Goal: Complete application form

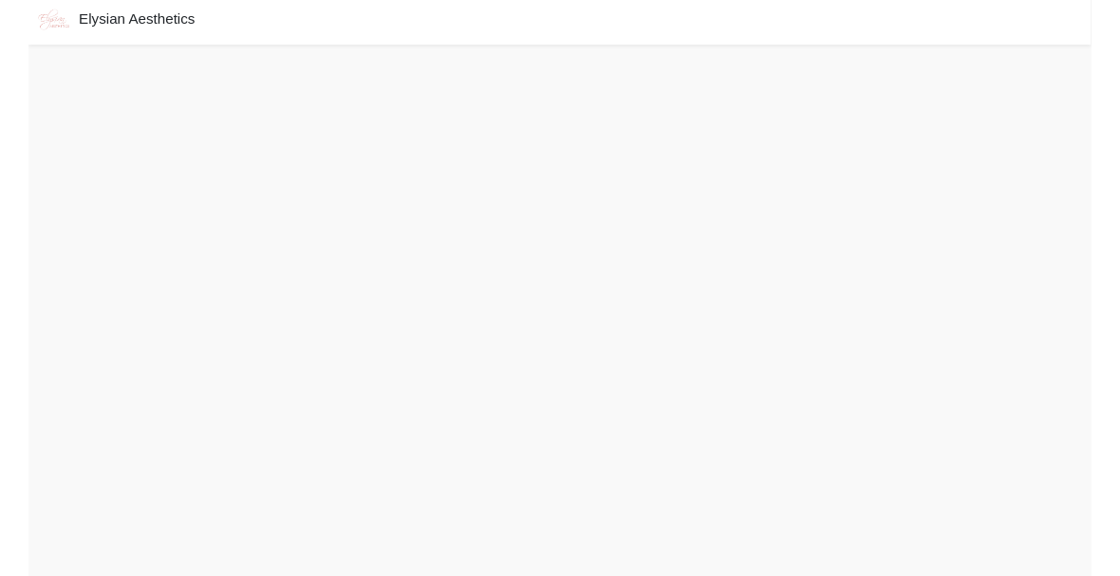
scroll to position [22, 0]
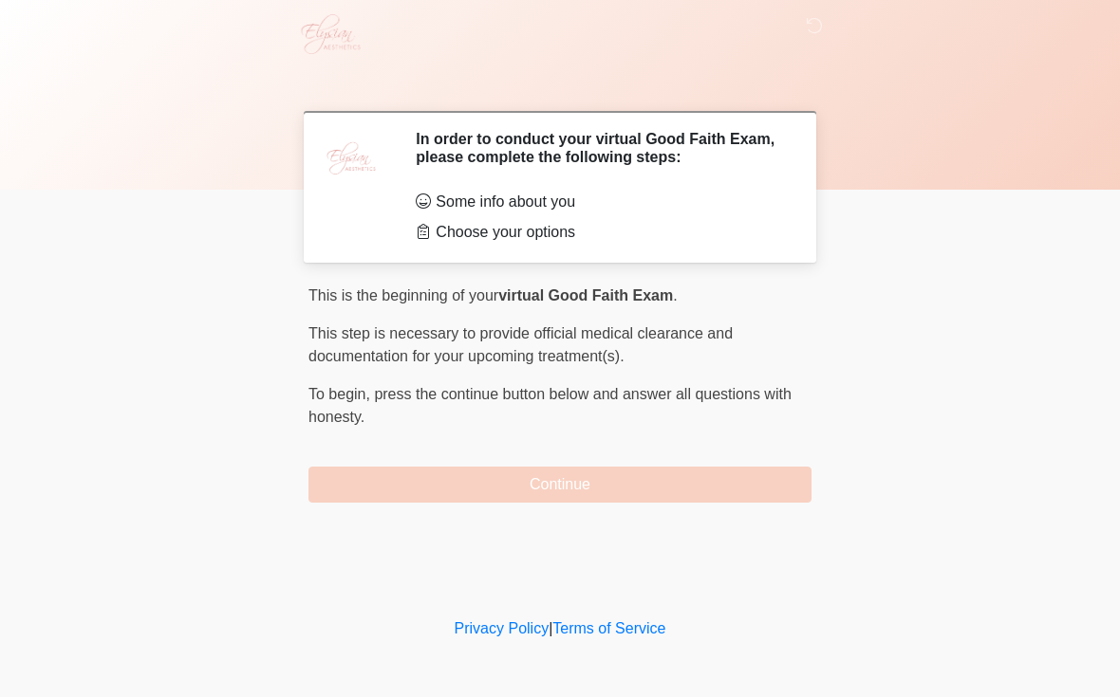
click at [606, 480] on button "Continue" at bounding box center [559, 485] width 503 height 36
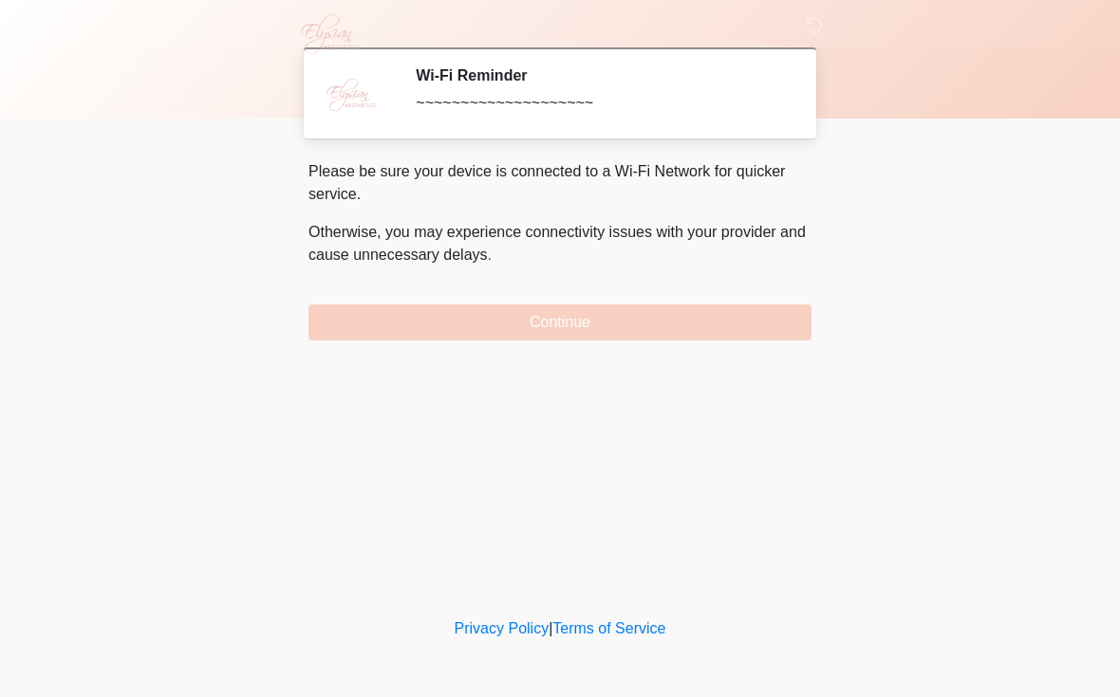
click at [764, 313] on button "Continue" at bounding box center [559, 323] width 503 height 36
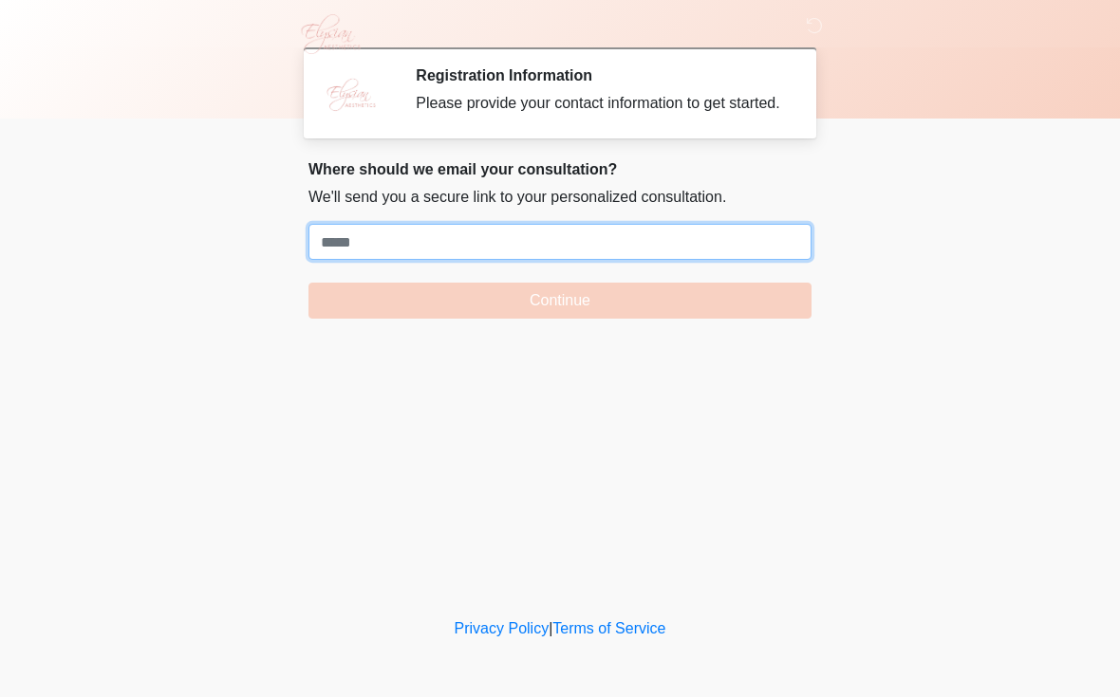
click at [592, 250] on input "Where should we email your treatment plan?" at bounding box center [559, 242] width 503 height 36
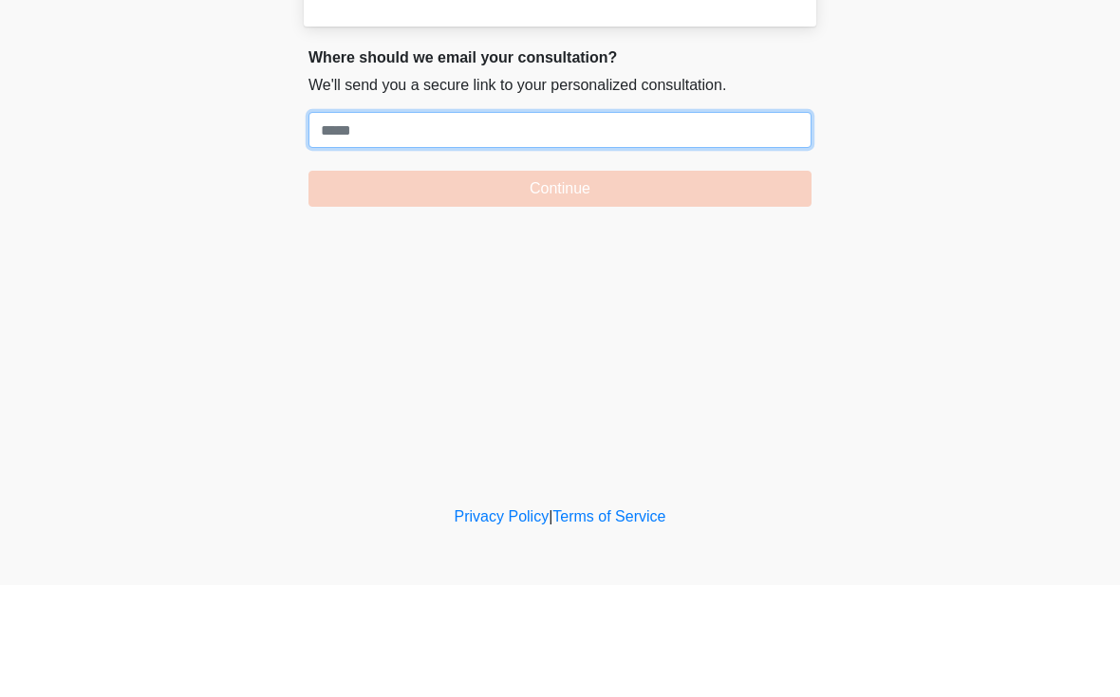
paste input "**********"
type input "**********"
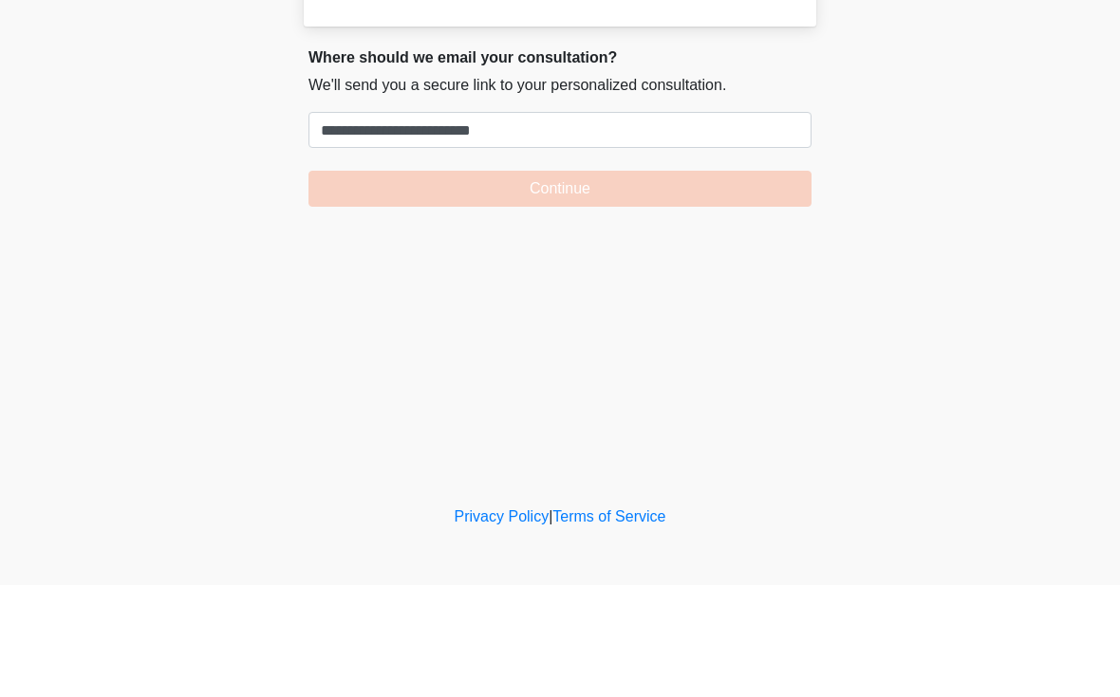
click at [584, 283] on button "Continue" at bounding box center [559, 301] width 503 height 36
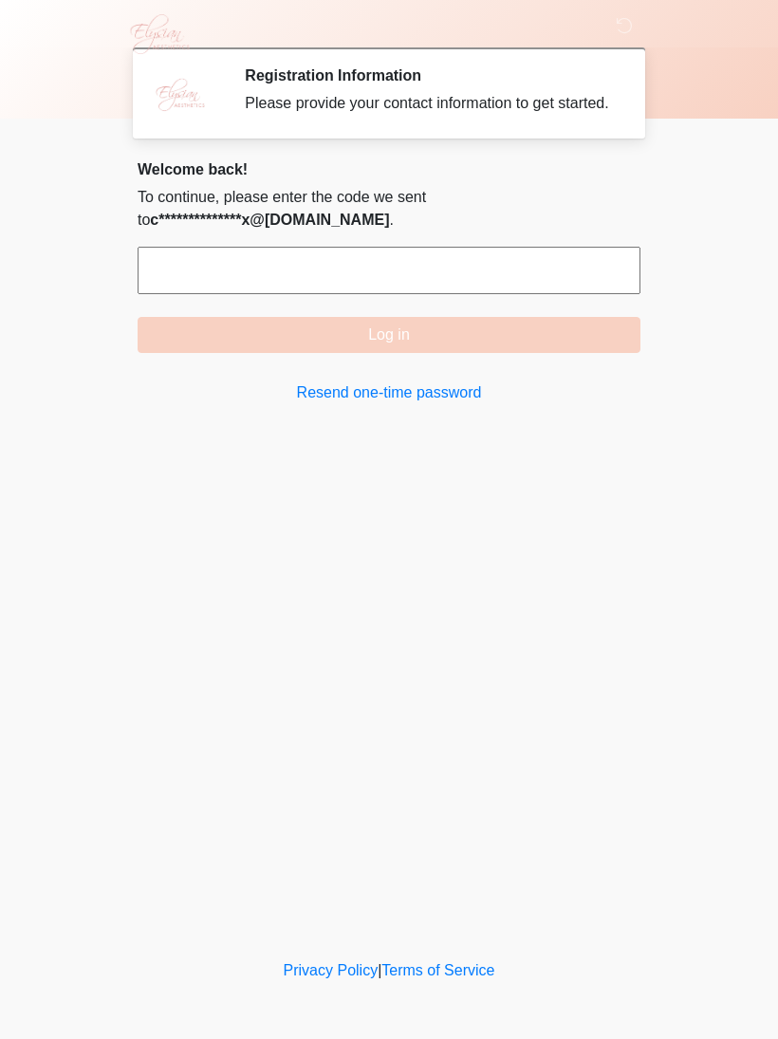
click at [485, 290] on input "text" at bounding box center [389, 270] width 503 height 47
click at [490, 353] on button "Log in" at bounding box center [389, 335] width 503 height 36
click at [399, 404] on link "Resend one-time password" at bounding box center [389, 392] width 503 height 23
click at [590, 294] on input "******" at bounding box center [389, 270] width 503 height 47
type input "*"
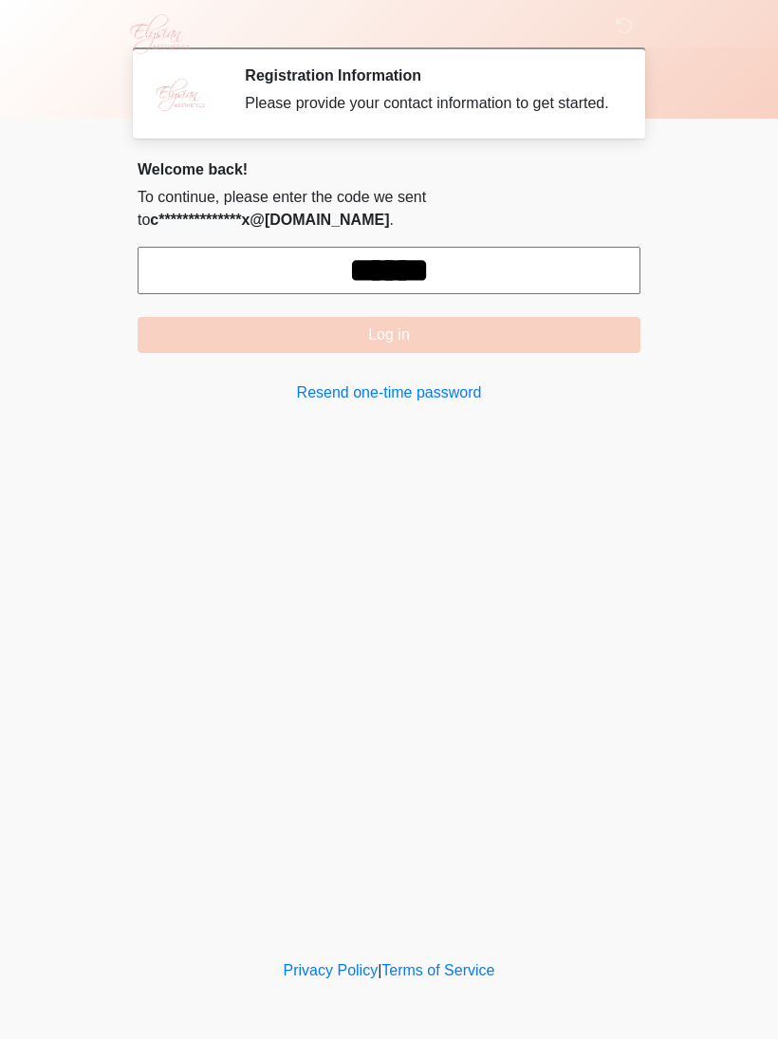
type input "******"
click at [475, 353] on button "Log in" at bounding box center [389, 335] width 503 height 36
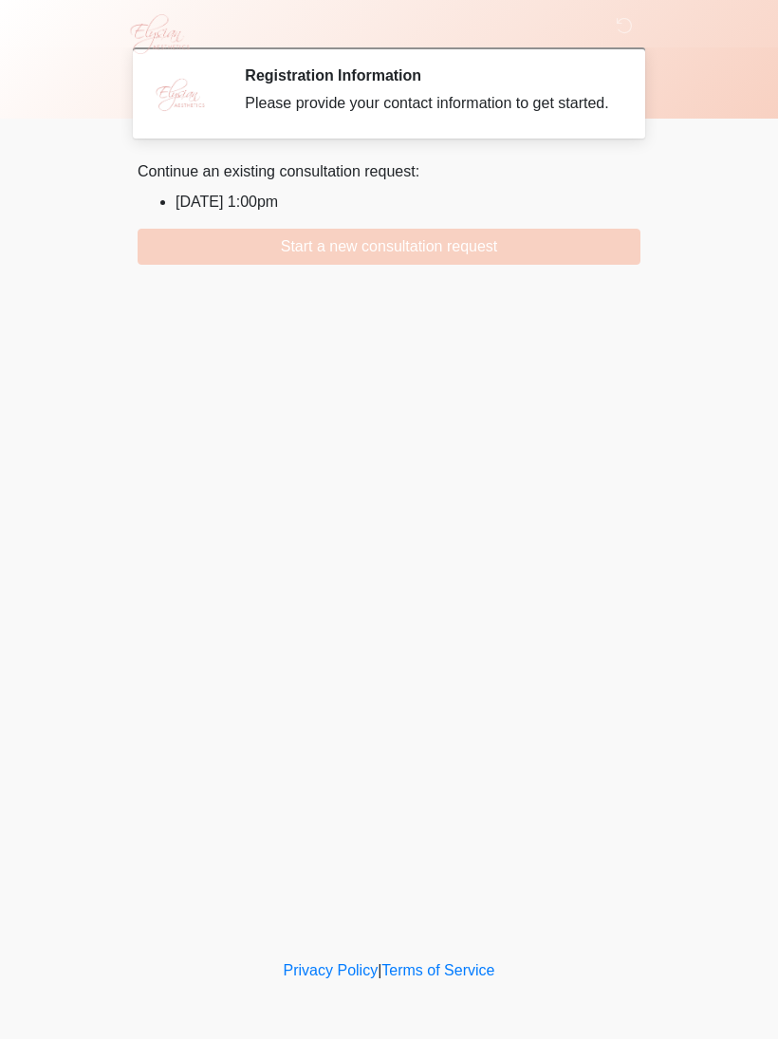
click at [545, 265] on button "Start a new consultation request" at bounding box center [389, 247] width 503 height 36
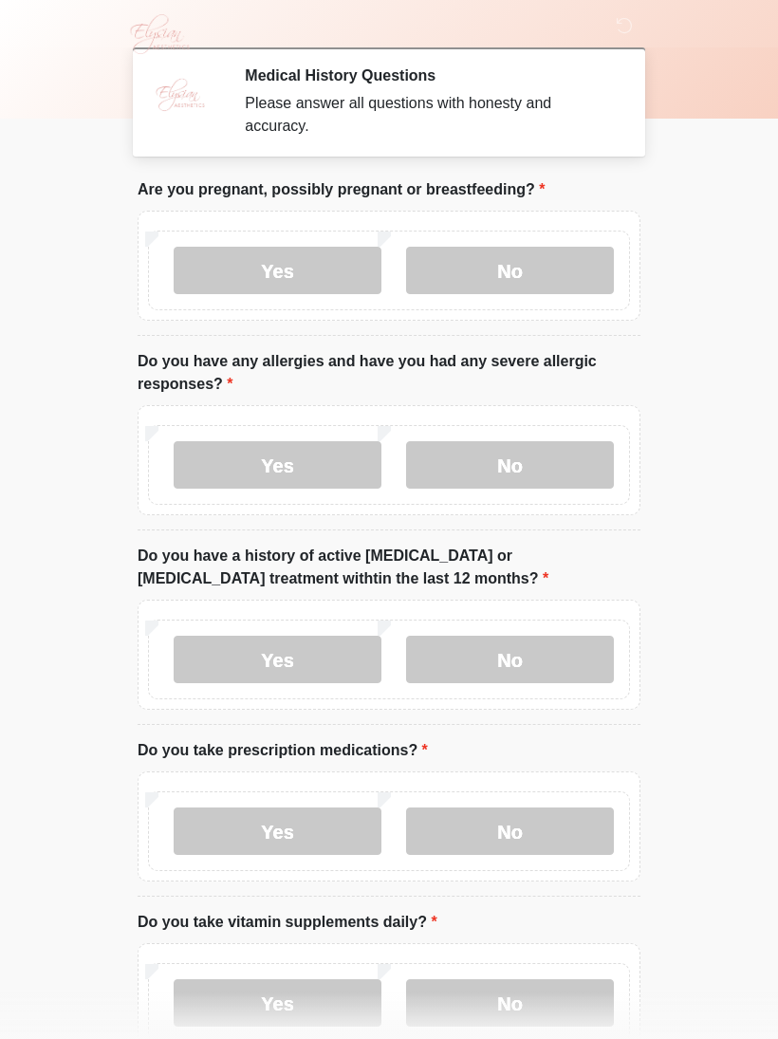
click at [543, 264] on label "No" at bounding box center [510, 270] width 208 height 47
click at [562, 435] on div "Yes No" at bounding box center [389, 465] width 482 height 80
click at [565, 469] on label "No" at bounding box center [510, 464] width 208 height 47
click at [541, 654] on label "No" at bounding box center [510, 659] width 208 height 47
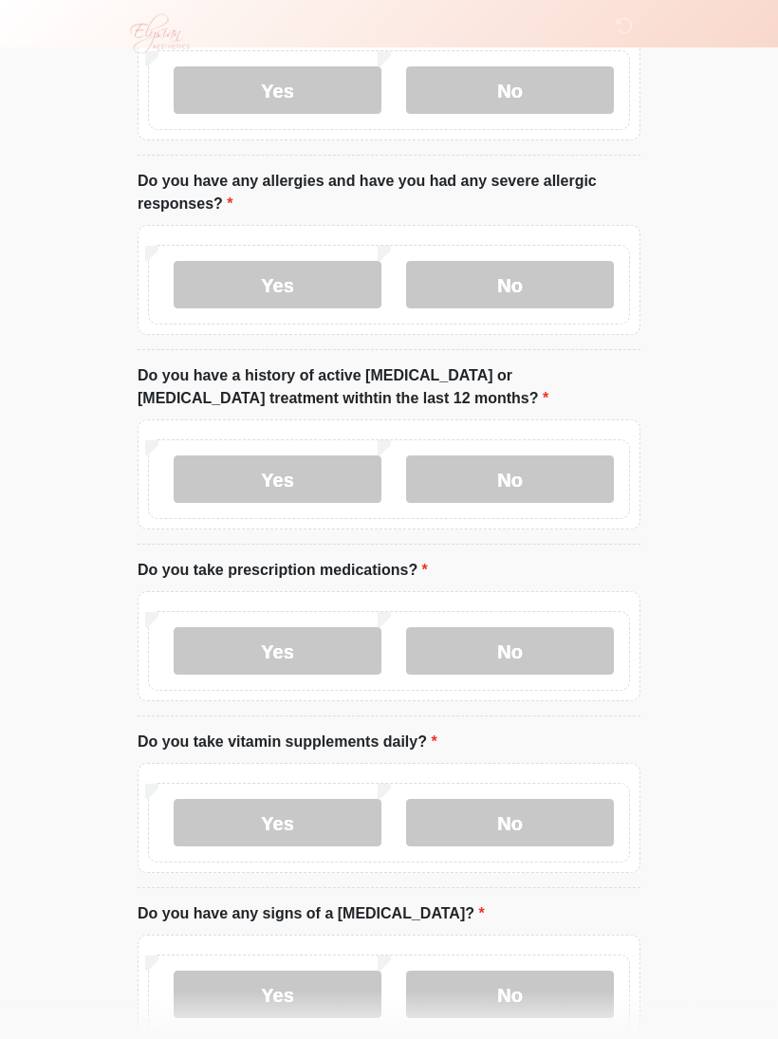
scroll to position [180, 0]
click at [584, 640] on label "No" at bounding box center [510, 650] width 208 height 47
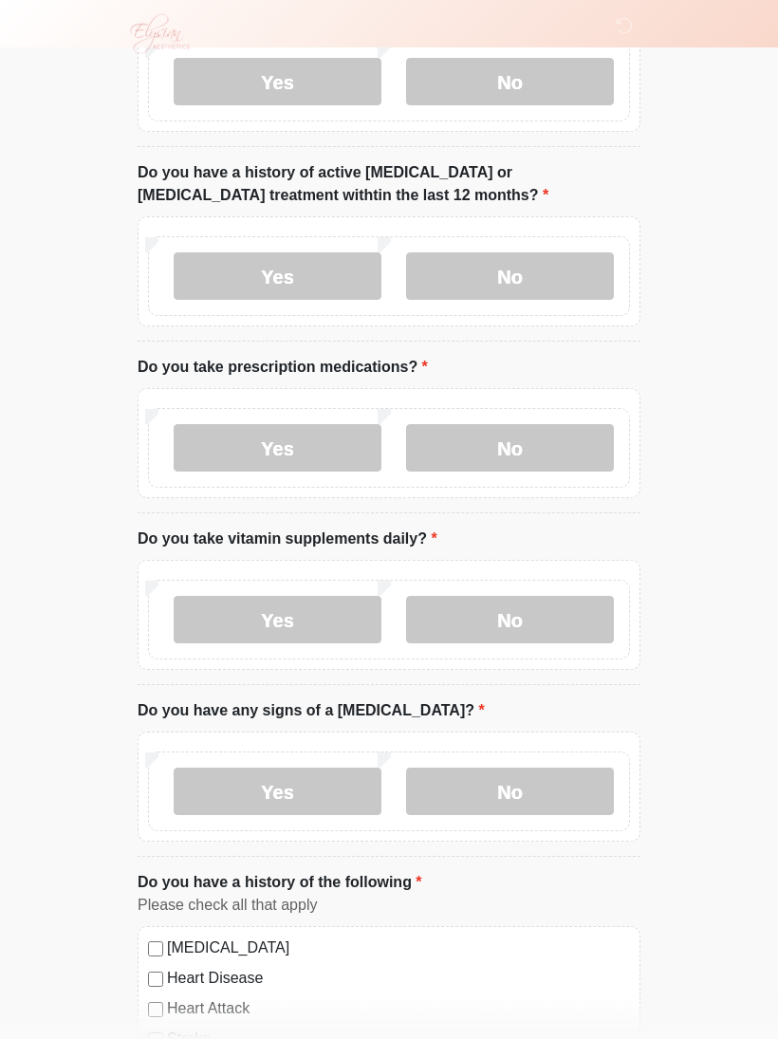
scroll to position [387, 0]
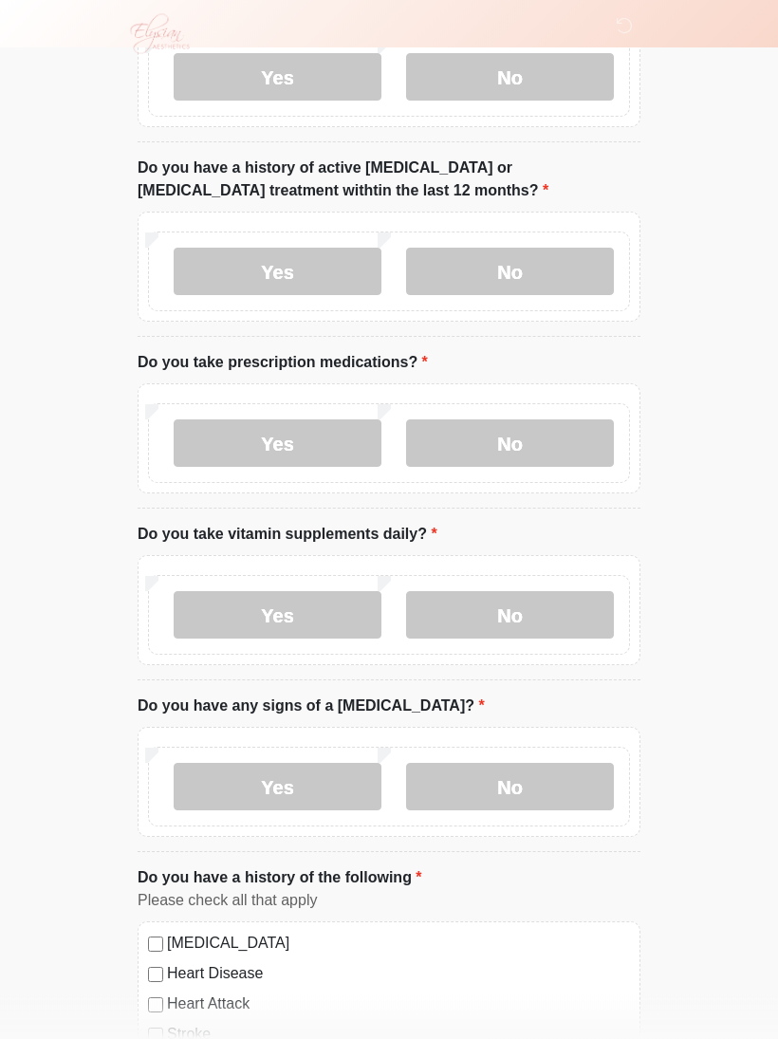
click at [326, 618] on label "Yes" at bounding box center [278, 615] width 208 height 47
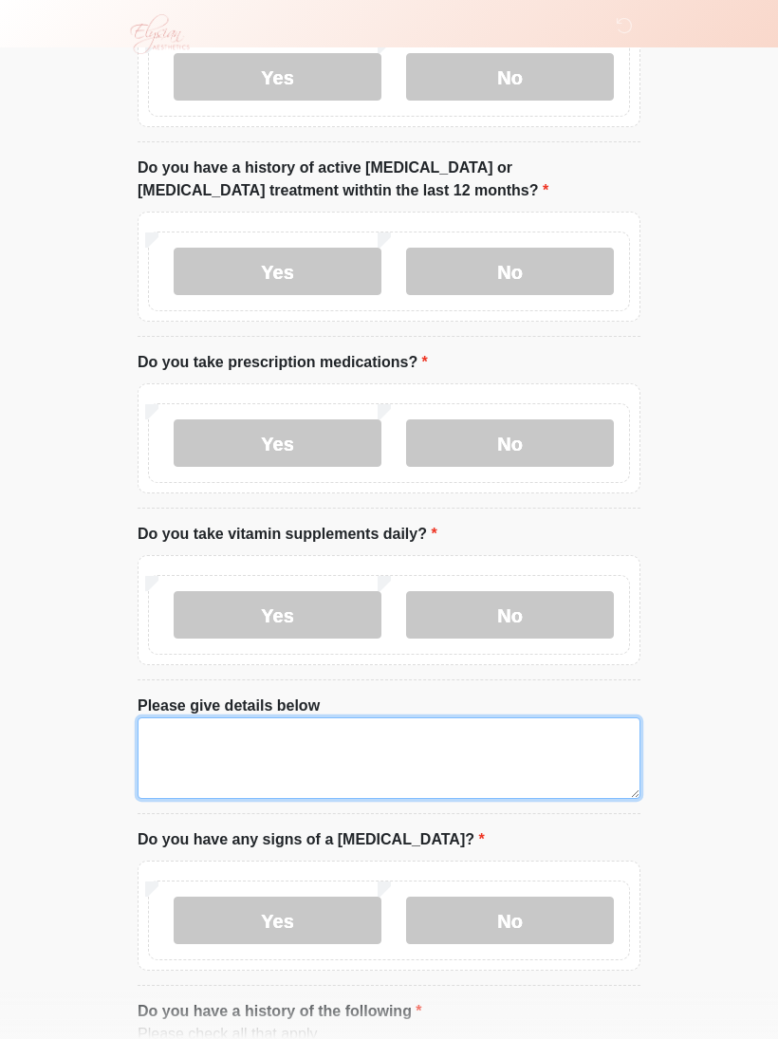
click at [466, 696] on textarea "Please give details below" at bounding box center [389, 758] width 503 height 82
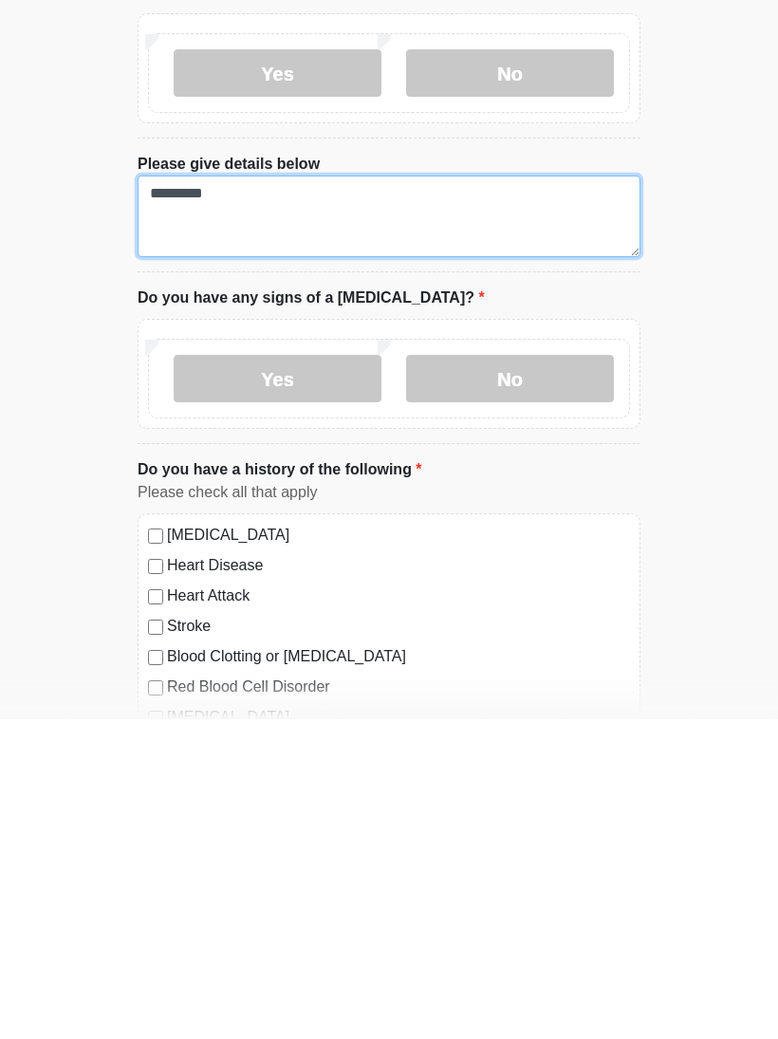
type textarea "*********"
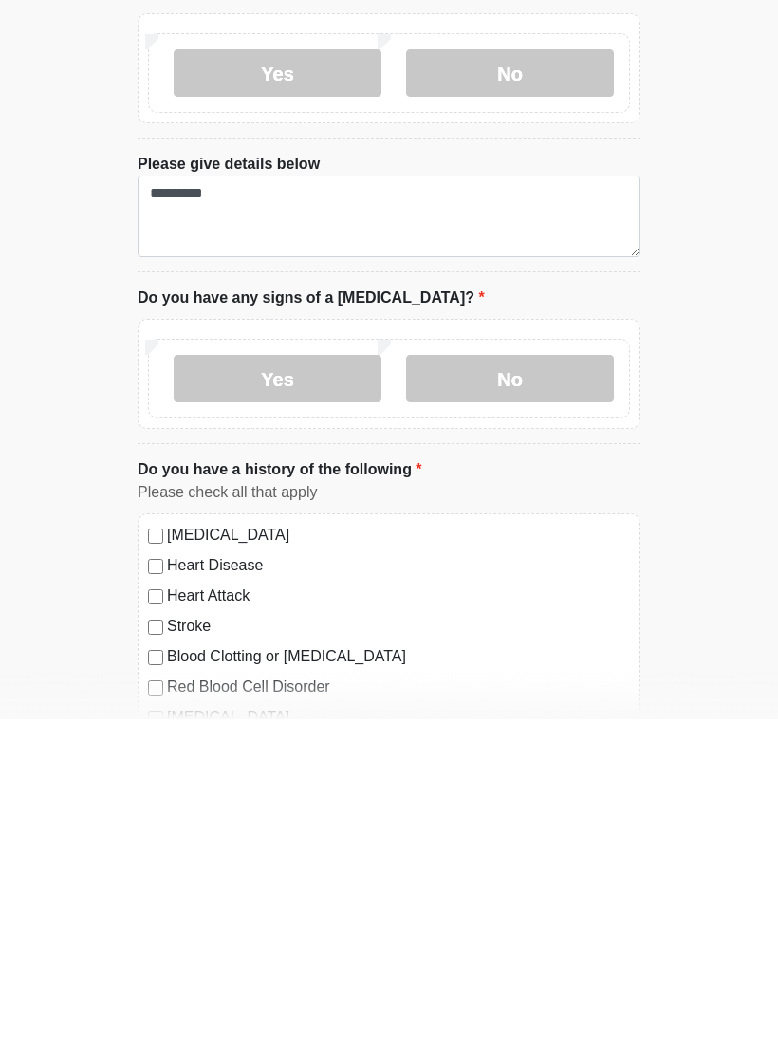
click at [560, 675] on label "No" at bounding box center [510, 698] width 208 height 47
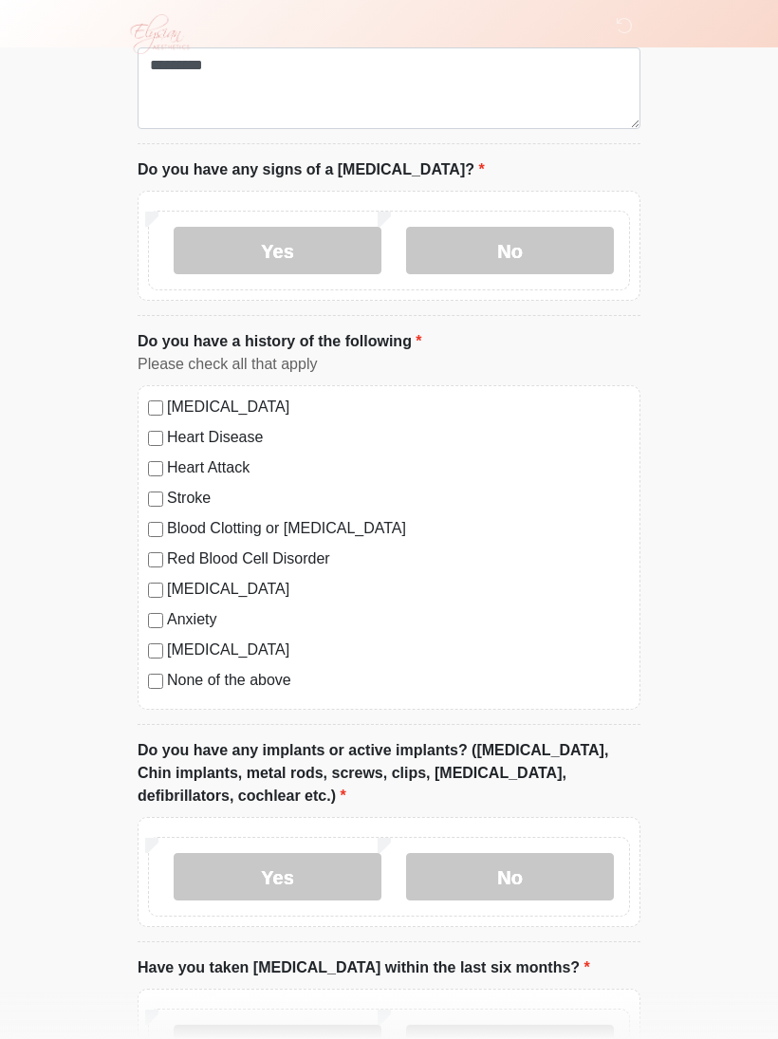
scroll to position [1063, 0]
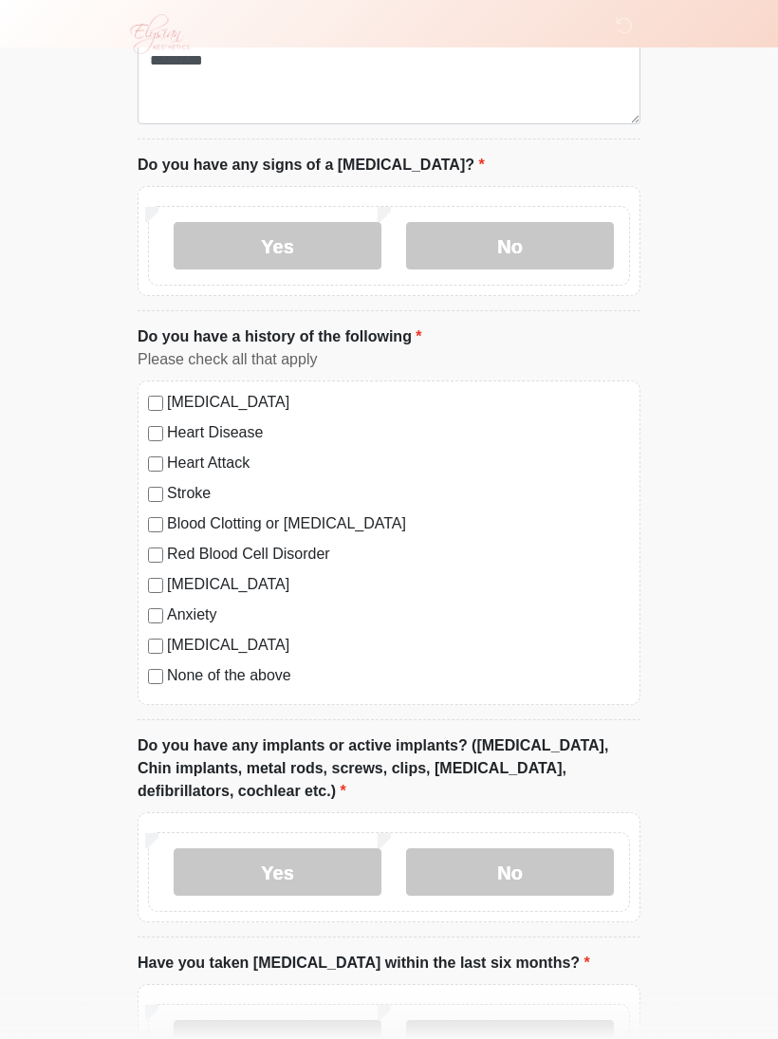
click at [287, 668] on label "None of the above" at bounding box center [398, 675] width 463 height 23
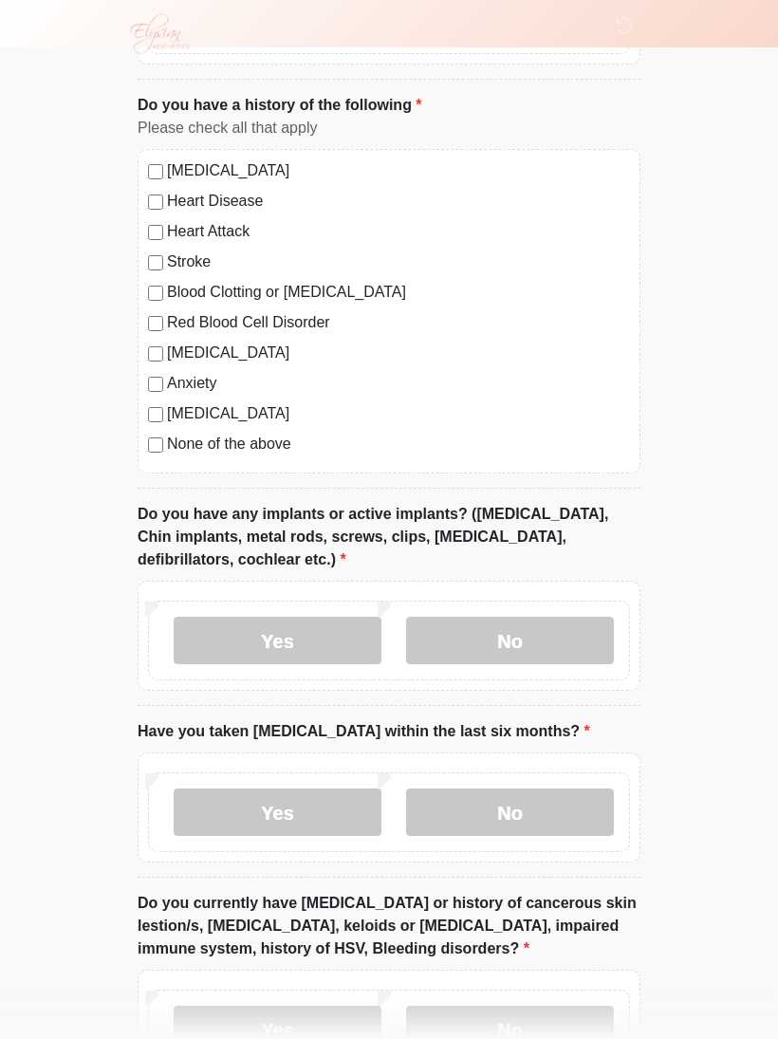
scroll to position [1294, 0]
click at [592, 629] on label "No" at bounding box center [510, 640] width 208 height 47
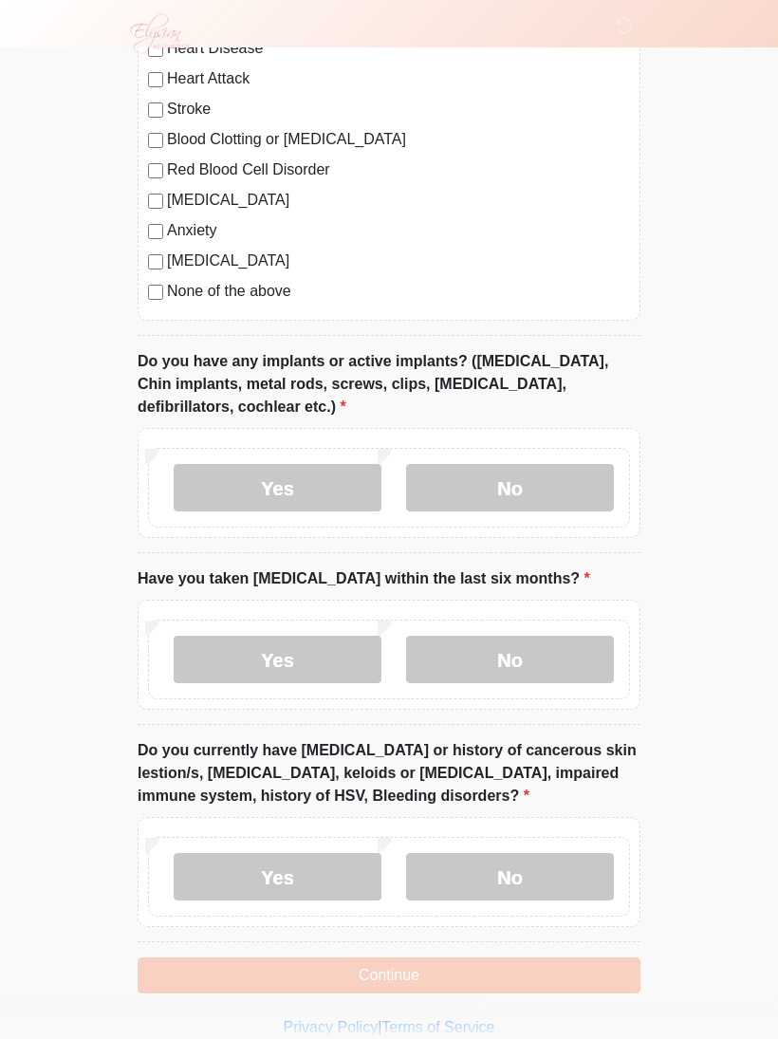
scroll to position [1465, 0]
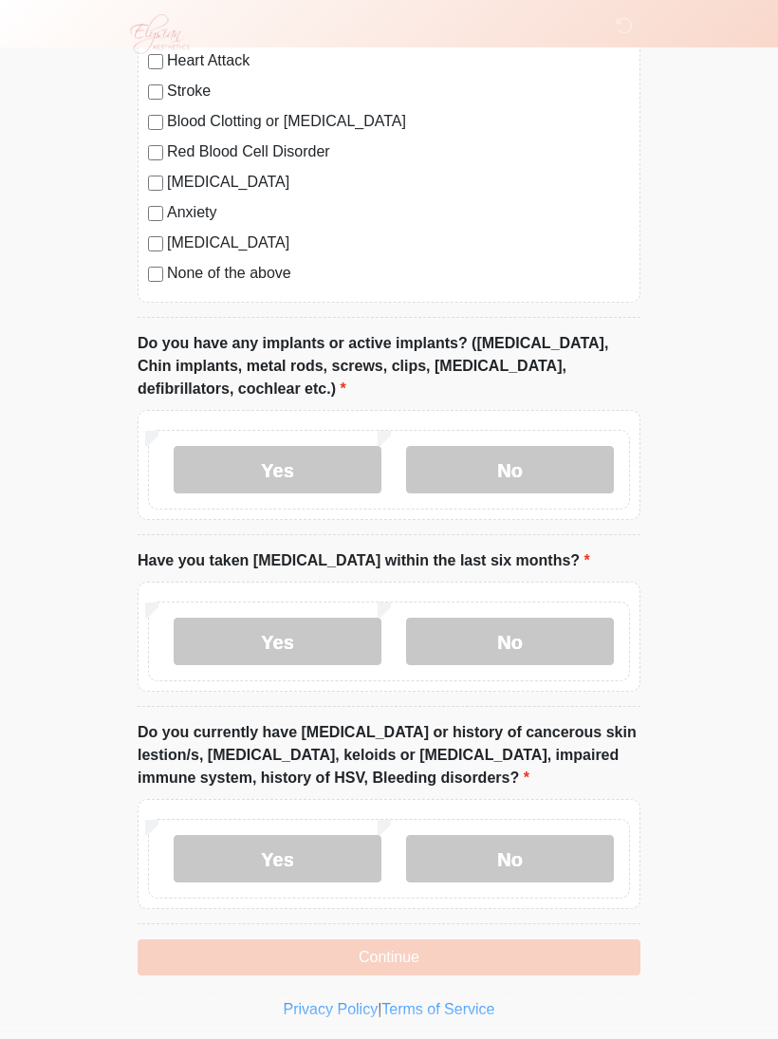
click at [564, 634] on label "No" at bounding box center [510, 641] width 208 height 47
click at [550, 696] on label "No" at bounding box center [510, 858] width 208 height 47
click at [556, 696] on button "Continue" at bounding box center [389, 957] width 503 height 36
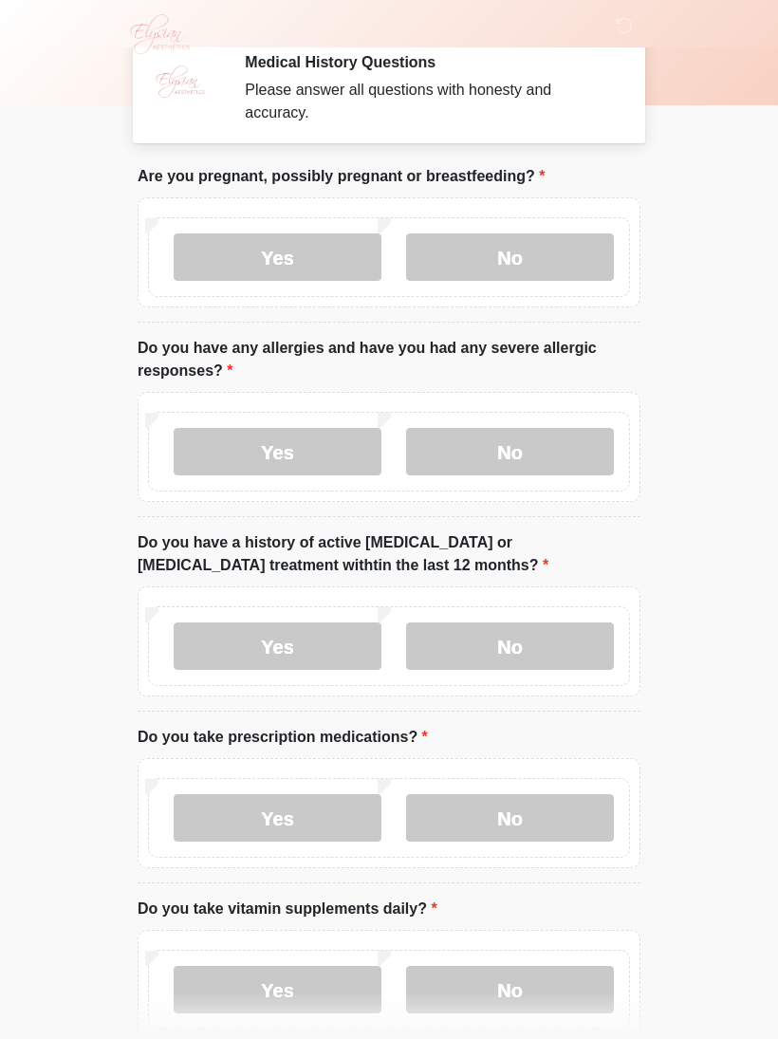
scroll to position [0, 0]
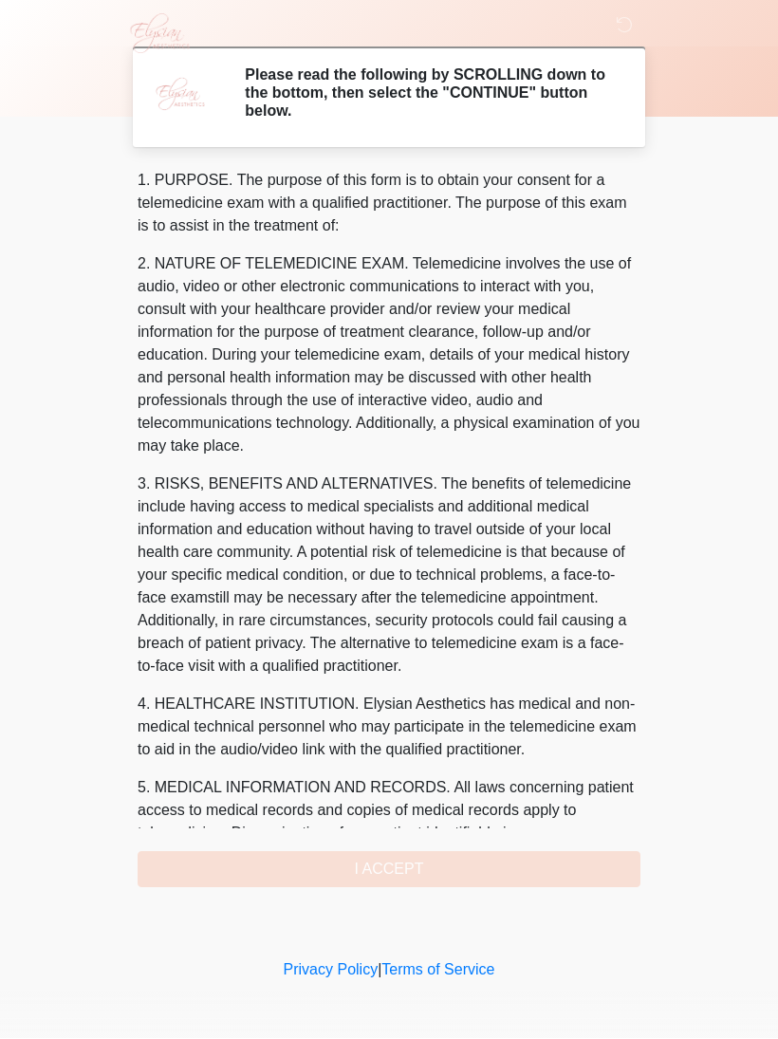
click at [510, 696] on div "1. PURPOSE. The purpose of this form is to obtain your consent for a telemedici…" at bounding box center [389, 529] width 503 height 718
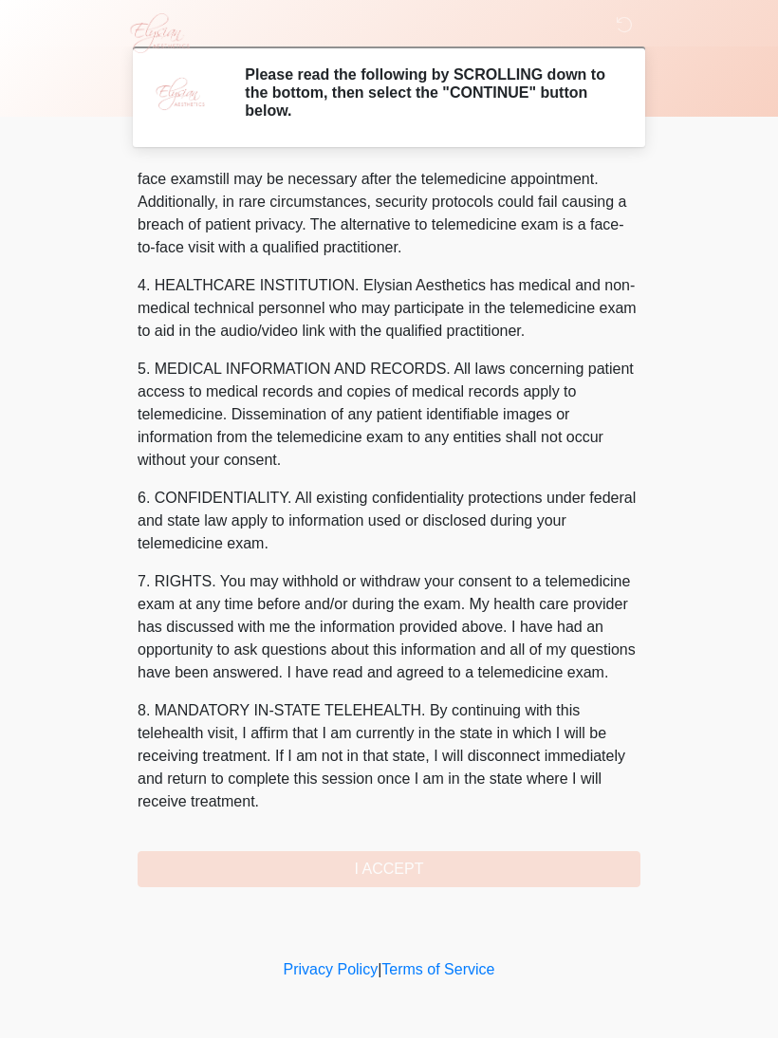
scroll to position [441, 0]
click at [443, 696] on button "I ACCEPT" at bounding box center [389, 870] width 503 height 36
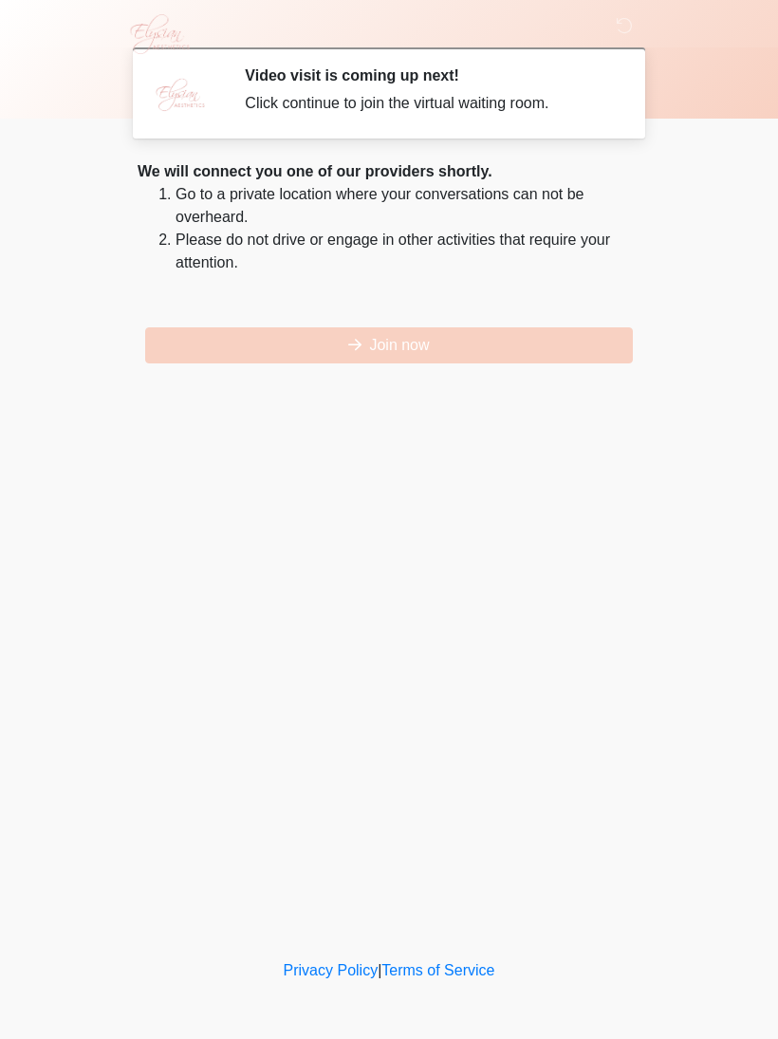
click at [455, 341] on button "Join now" at bounding box center [389, 345] width 488 height 36
